Goal: Task Accomplishment & Management: Manage account settings

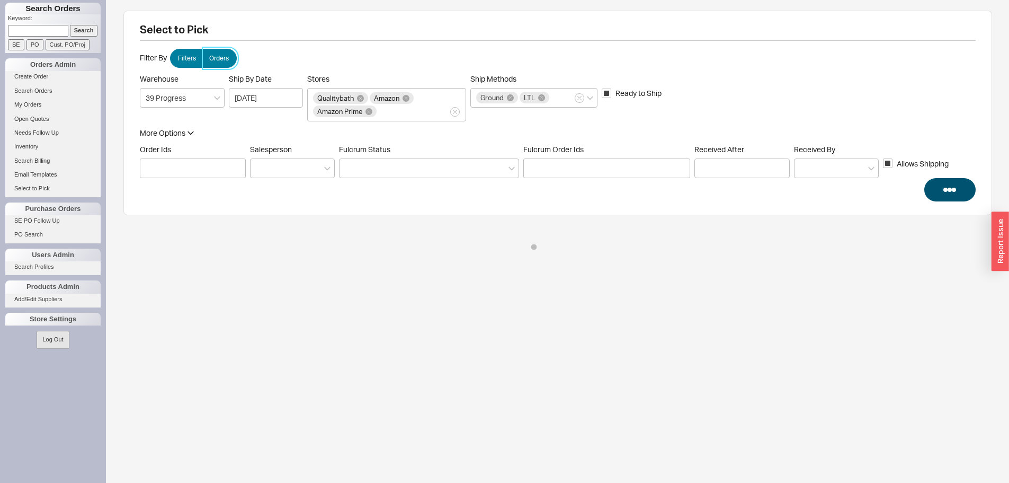
click at [210, 62] on span "Orders" at bounding box center [219, 58] width 20 height 8
click at [0, 0] on input "Orders" at bounding box center [0, 0] width 0 height 0
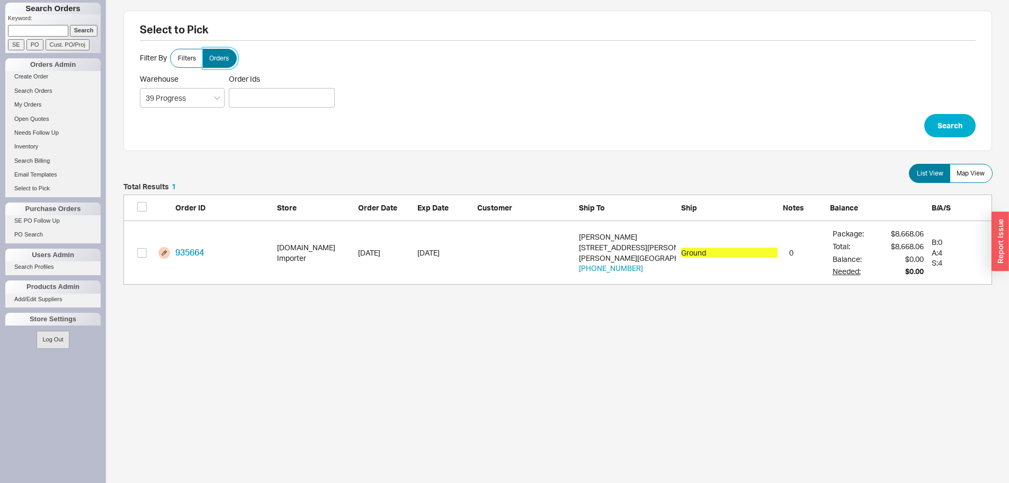
scroll to position [94, 861]
click at [285, 96] on div at bounding box center [282, 98] width 106 height 20
click at [238, 96] on input "Order Ids" at bounding box center [235, 97] width 6 height 15
paste input "935542"
type input "935542"
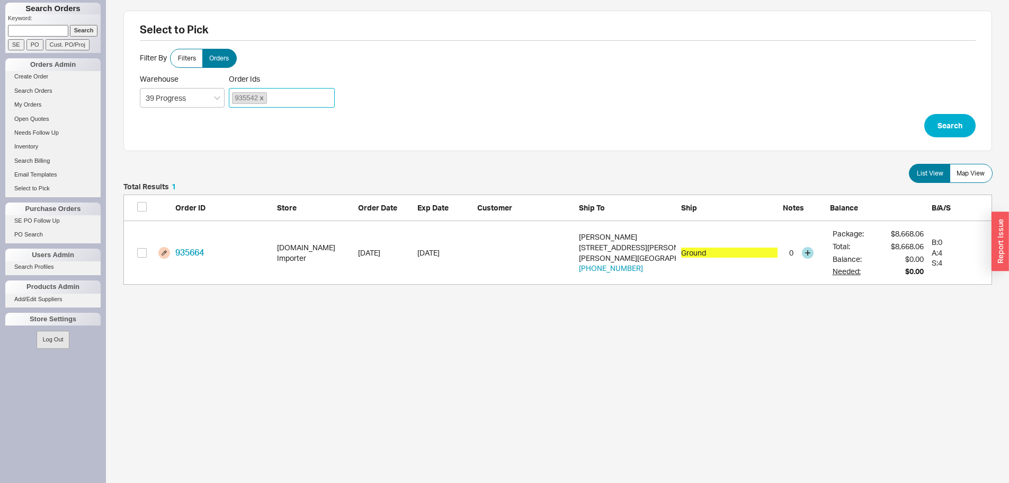
click button "Search" at bounding box center [950, 125] width 51 height 23
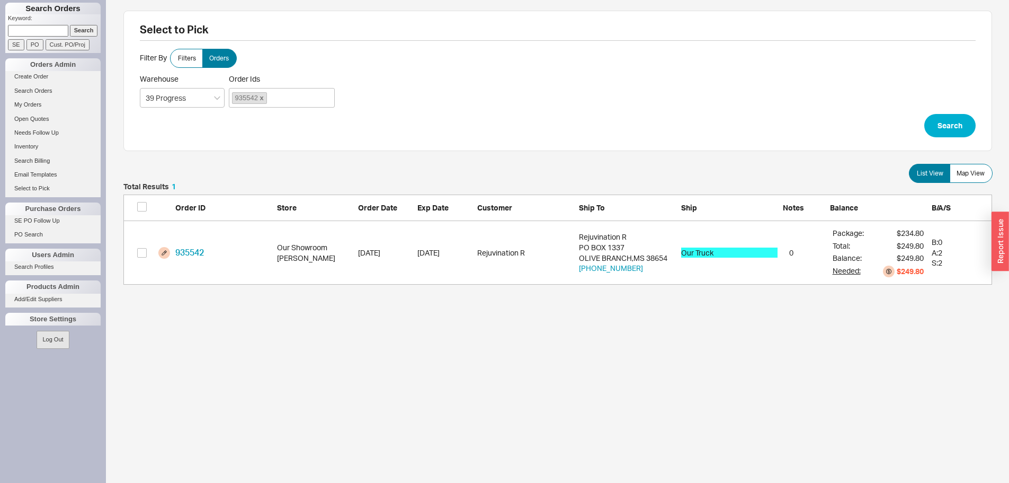
scroll to position [94, 861]
click at [143, 250] on input "grid" at bounding box center [142, 253] width 10 height 10
checkbox input "true"
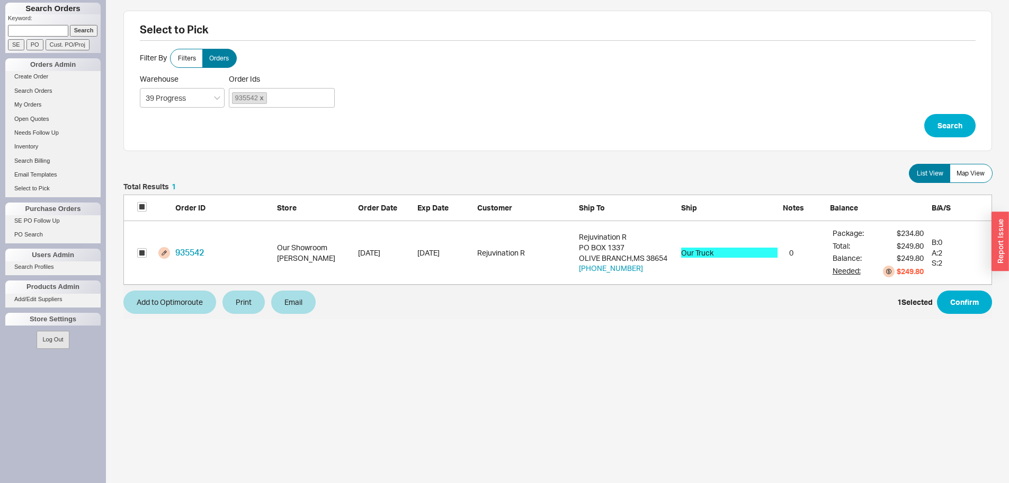
click at [935, 303] on div "1 Selected Confirm" at bounding box center [945, 301] width 95 height 23
click at [950, 304] on button "Confirm" at bounding box center [964, 301] width 55 height 23
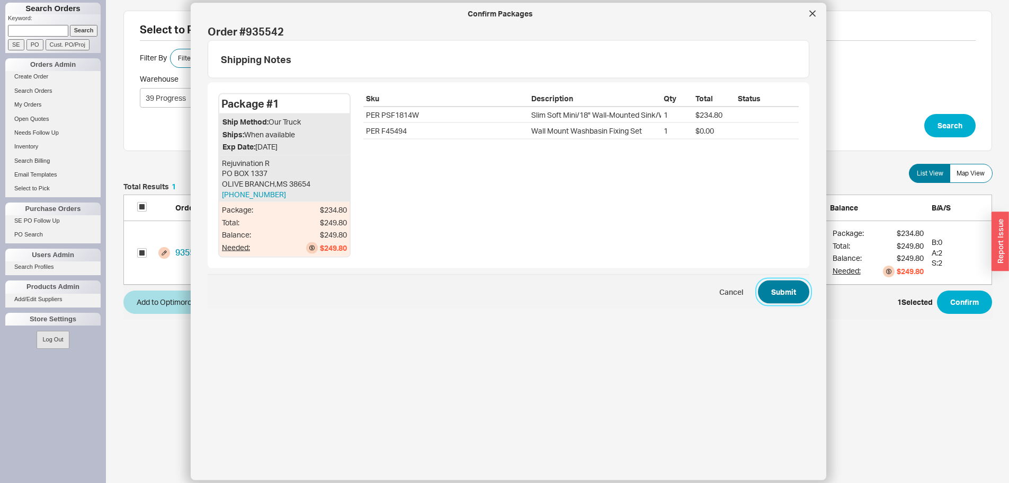
click at [780, 284] on button "Submit" at bounding box center [783, 291] width 51 height 23
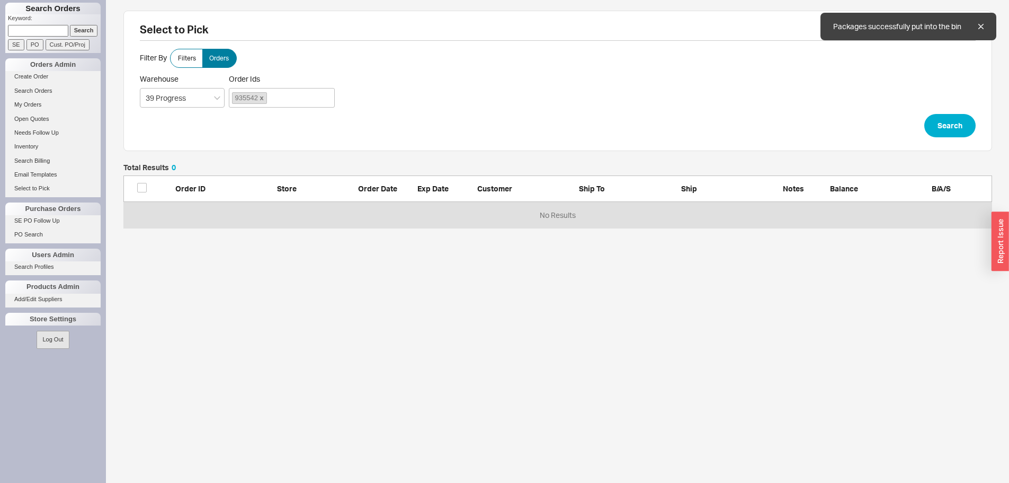
scroll to position [56, 861]
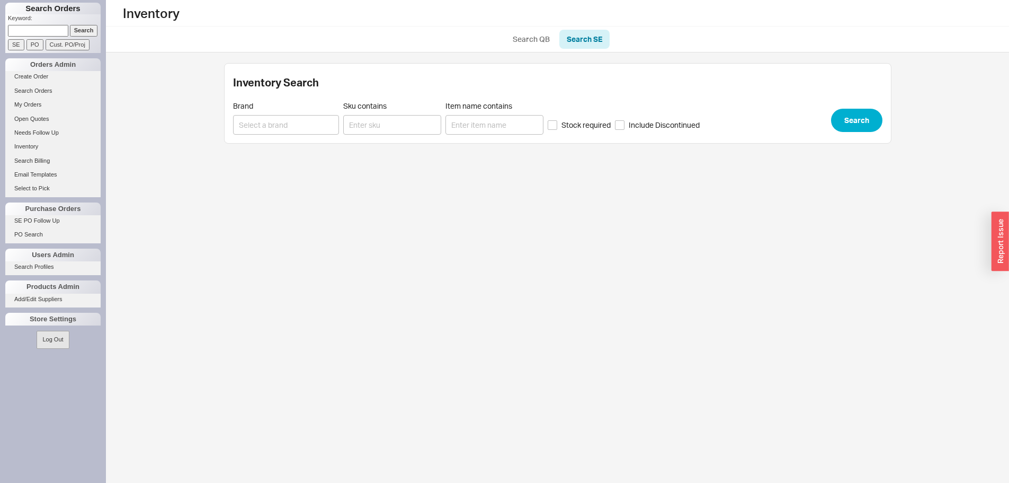
drag, startPoint x: 51, startPoint y: 26, endPoint x: 65, endPoint y: 28, distance: 14.4
click at [51, 26] on input at bounding box center [38, 30] width 60 height 11
paste input "931897"
type input "931897"
click at [70, 29] on input "Search" at bounding box center [84, 30] width 28 height 11
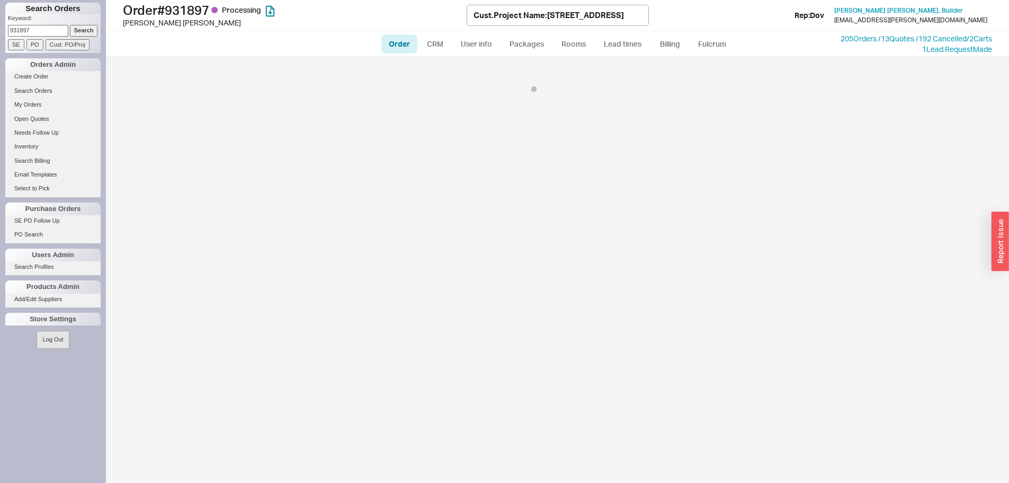
select select "LOW"
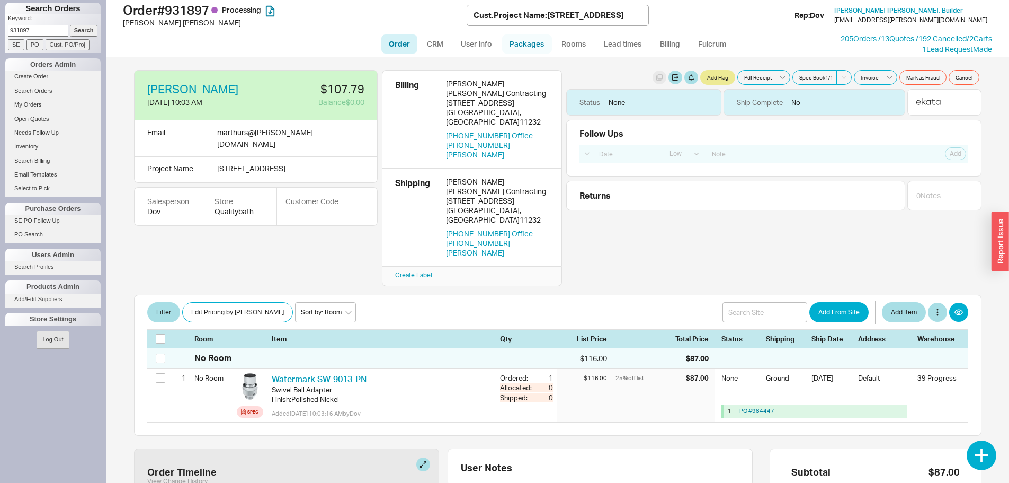
click at [525, 52] on link "Packages" at bounding box center [527, 43] width 50 height 19
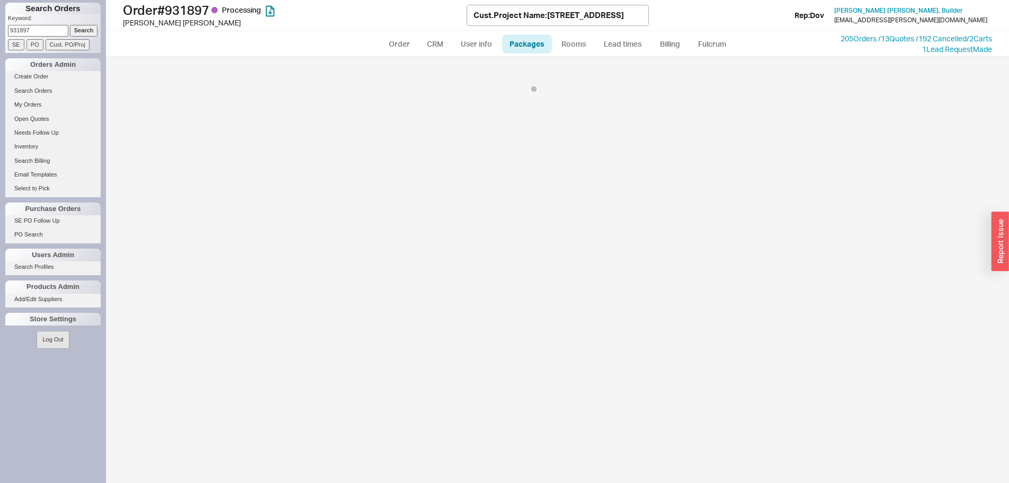
select select "1"
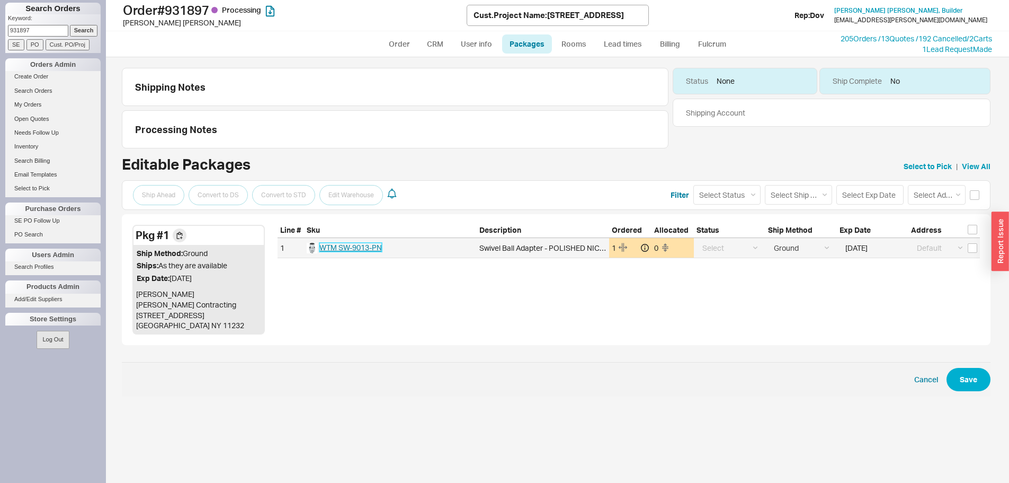
click at [344, 245] on span "WTM SW-9013-PN" at bounding box center [351, 247] width 63 height 9
